Goal: Transaction & Acquisition: Purchase product/service

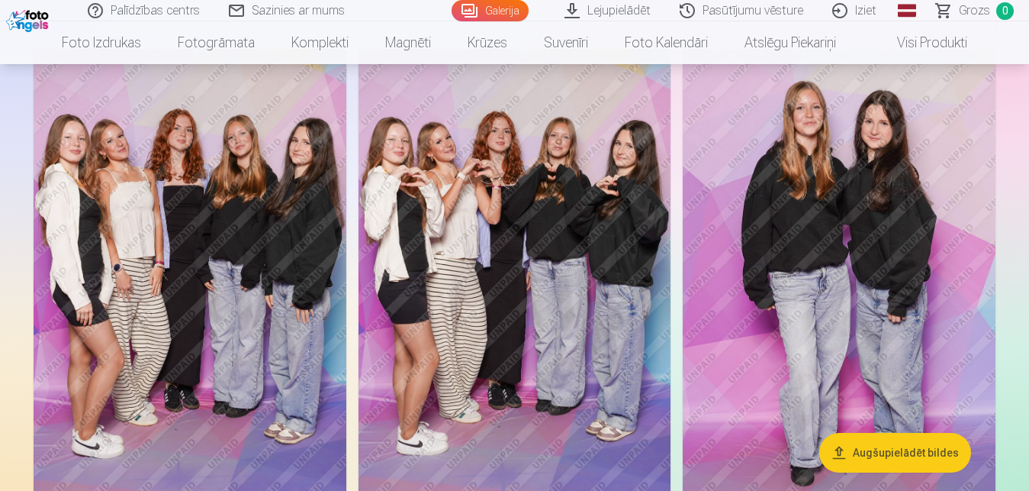
scroll to position [8948, 0]
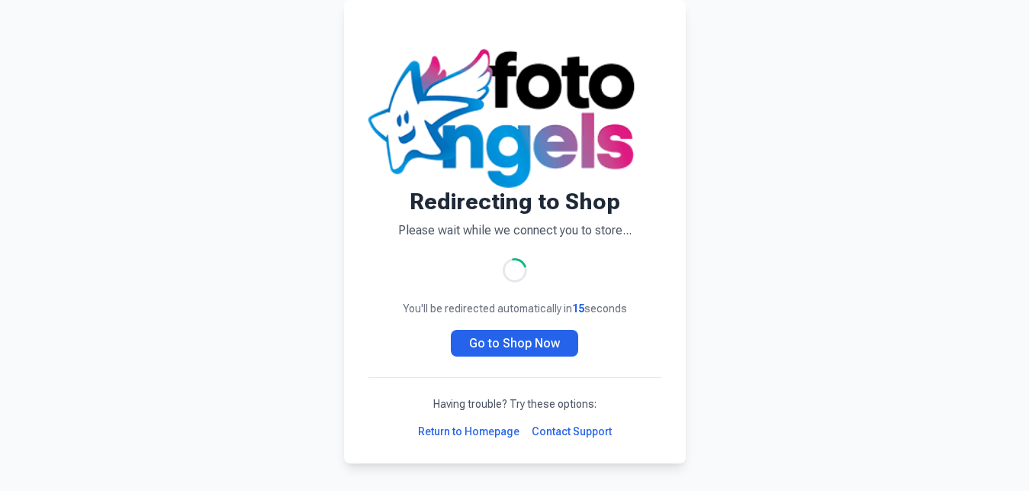
click at [490, 343] on link "Go to Shop Now" at bounding box center [514, 343] width 127 height 27
click at [526, 346] on link "Go to Shop Now" at bounding box center [514, 343] width 127 height 27
